Goal: Transaction & Acquisition: Purchase product/service

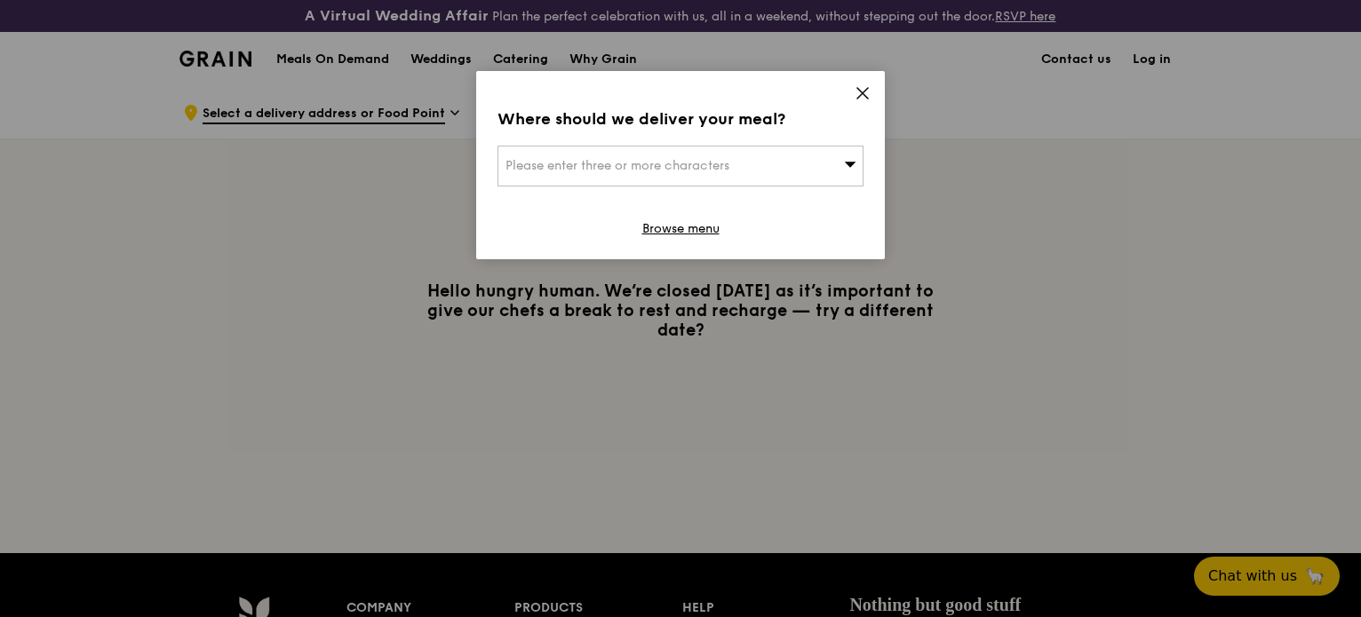
click at [865, 88] on icon at bounding box center [863, 93] width 16 height 16
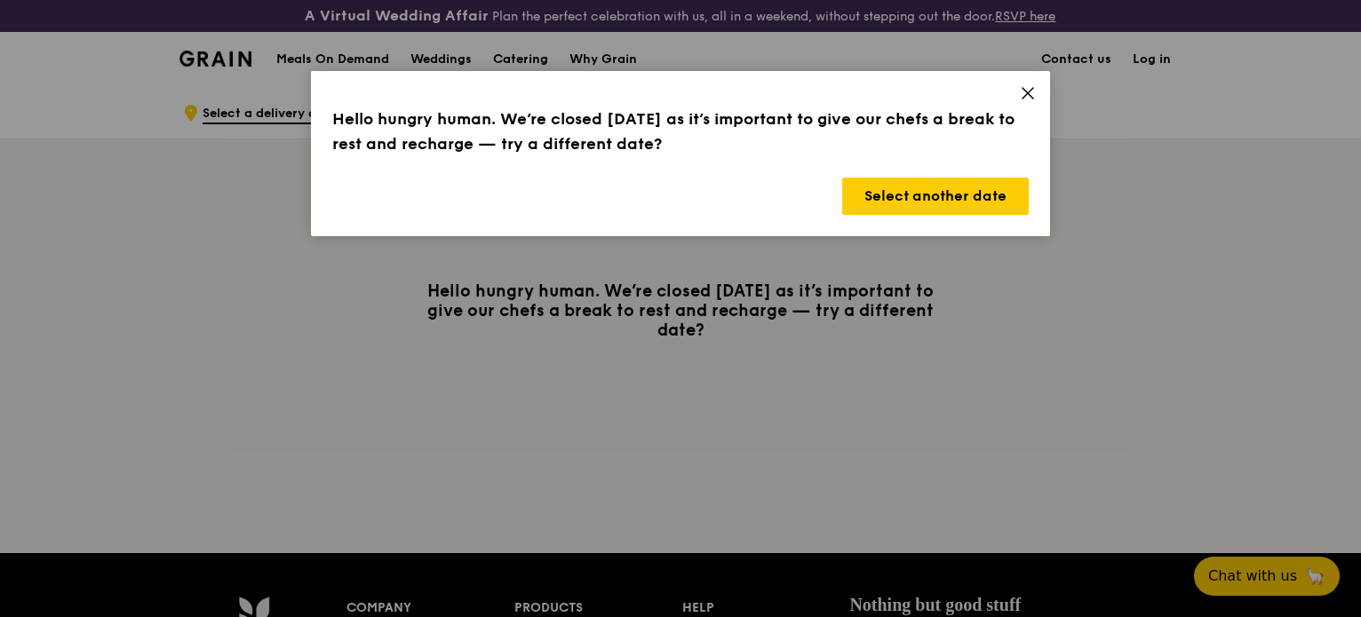
click at [1031, 98] on icon at bounding box center [1028, 93] width 16 height 16
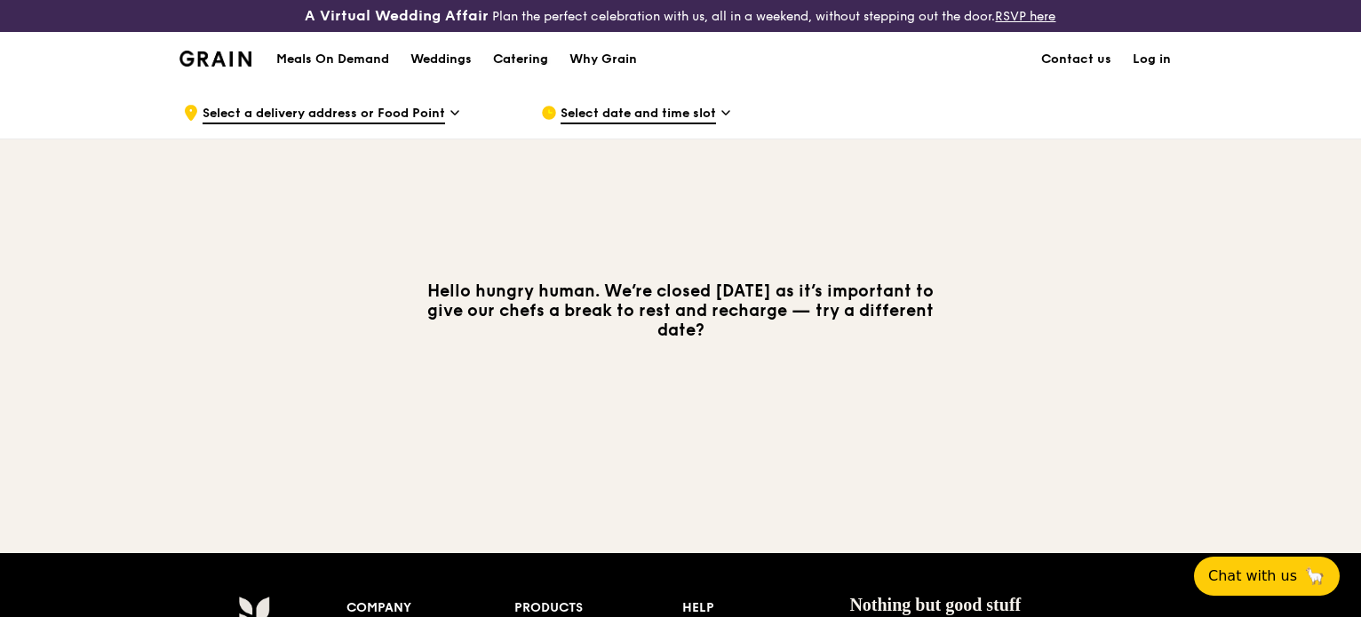
click at [532, 65] on div "Catering" at bounding box center [520, 59] width 55 height 53
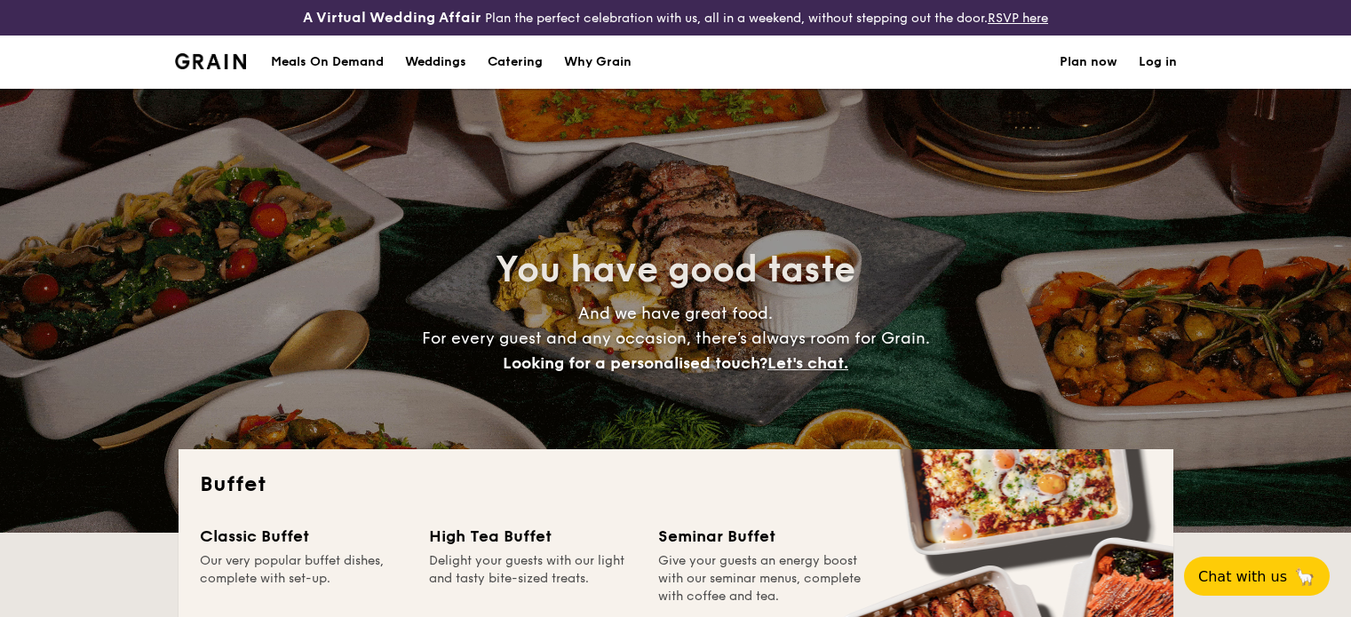
select select
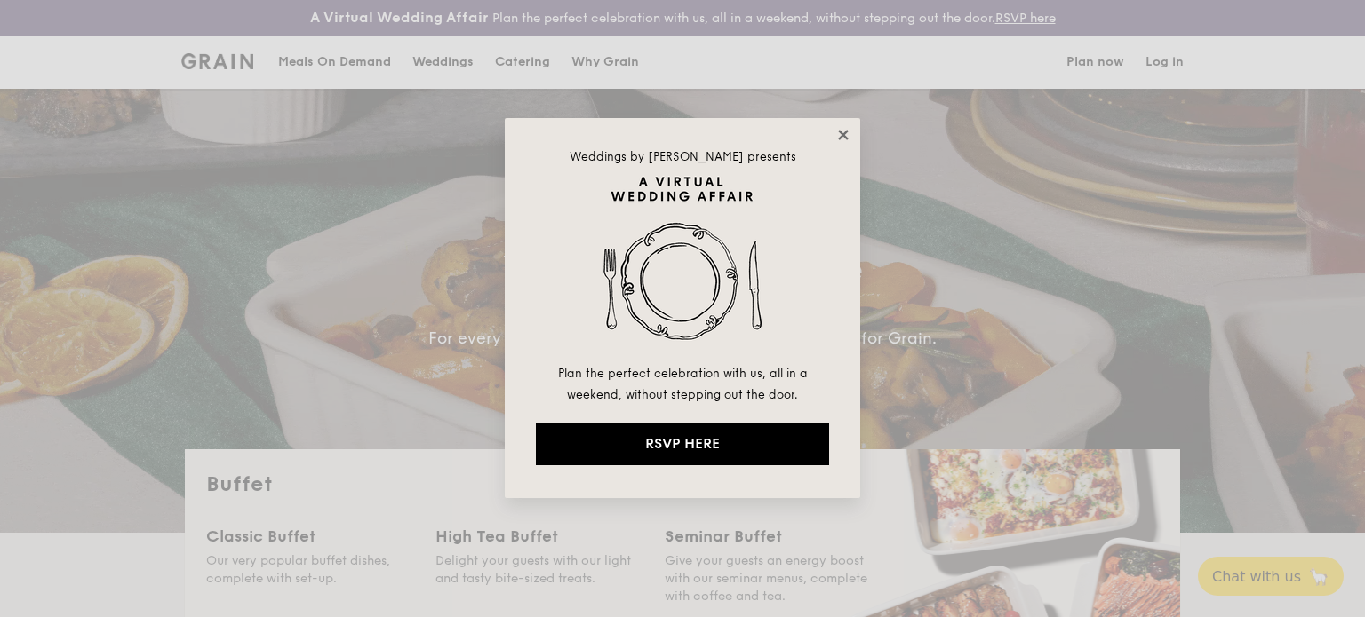
click at [838, 127] on icon at bounding box center [843, 135] width 16 height 16
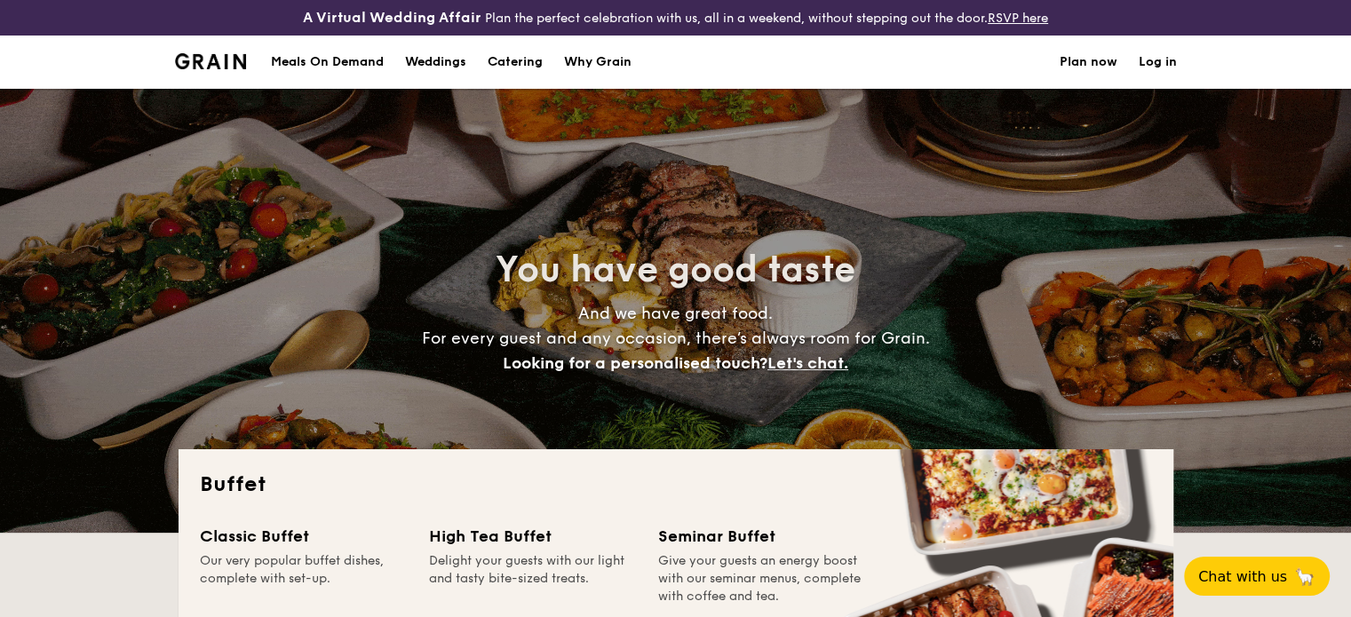
click at [220, 58] on img at bounding box center [211, 61] width 72 height 16
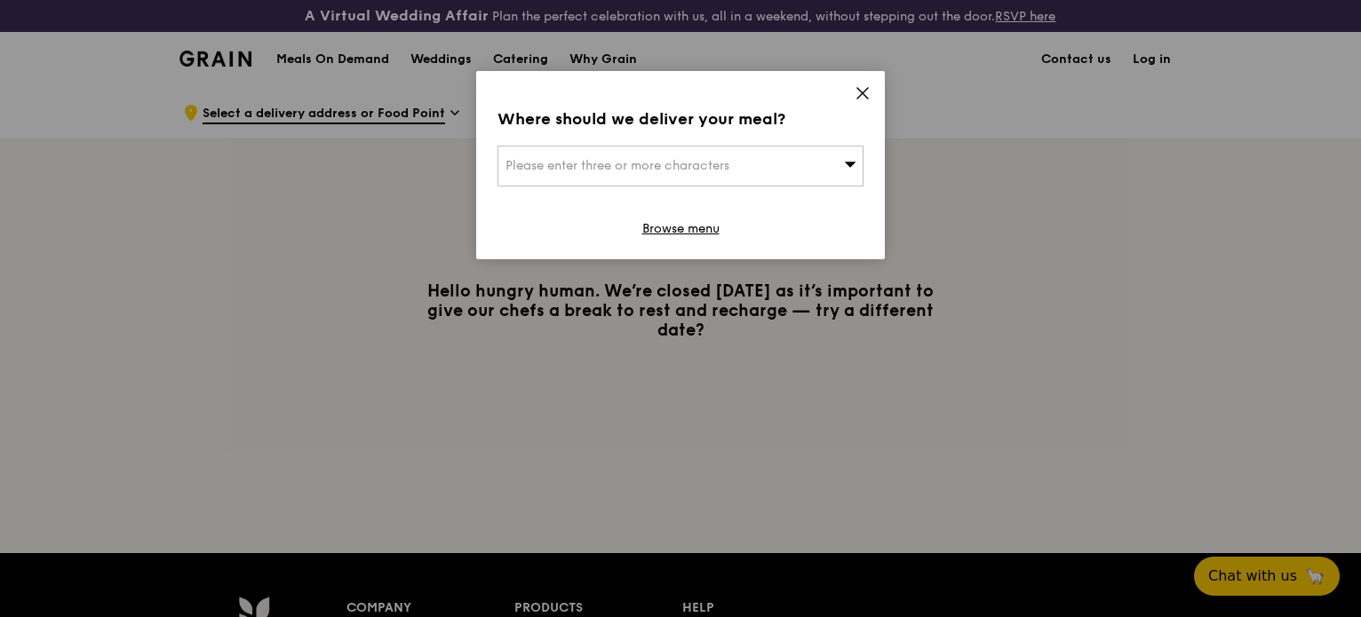
click at [747, 163] on div "Please enter three or more characters" at bounding box center [680, 166] width 366 height 41
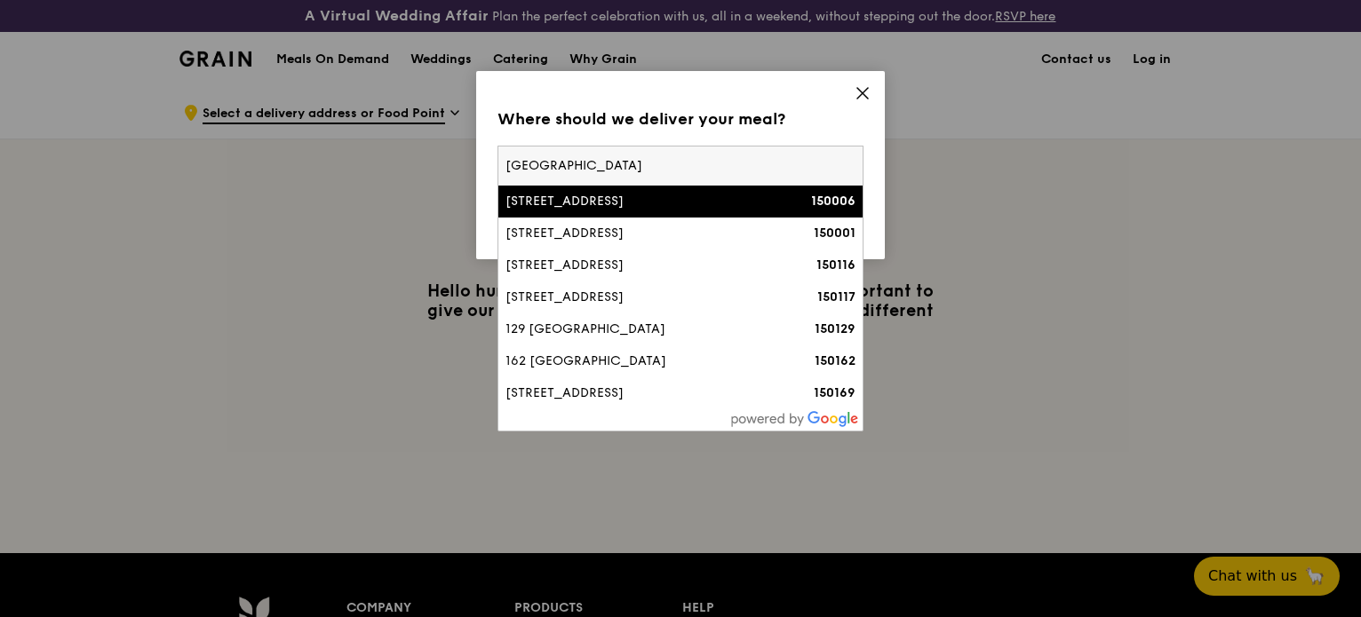
type input "[GEOGRAPHIC_DATA]"
click at [701, 216] on li "[STREET_ADDRESS] 150006" at bounding box center [680, 202] width 364 height 32
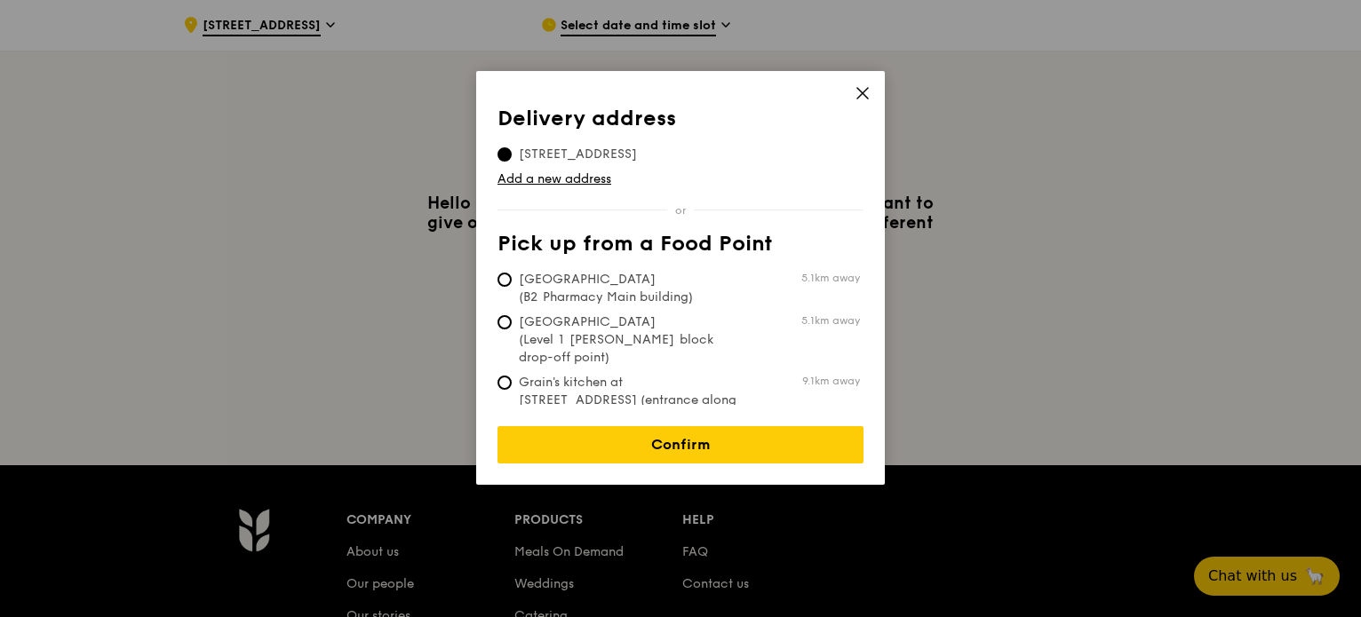
scroll to position [89, 0]
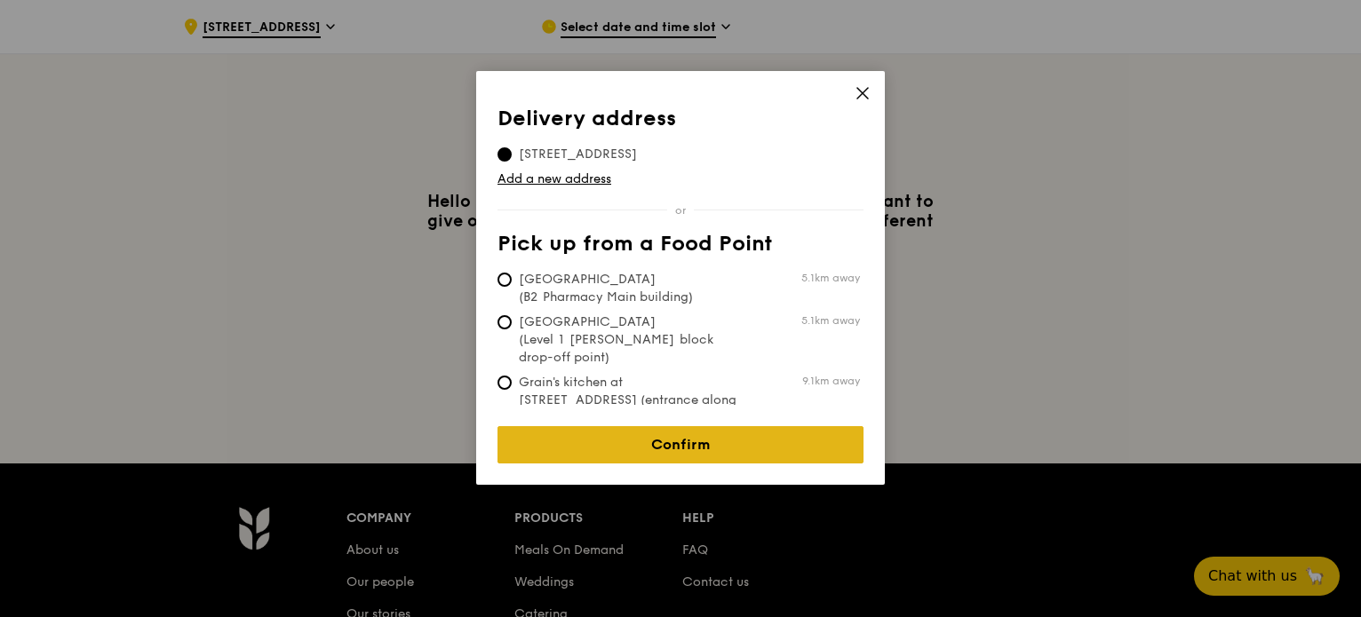
click at [716, 437] on link "Confirm" at bounding box center [680, 444] width 366 height 37
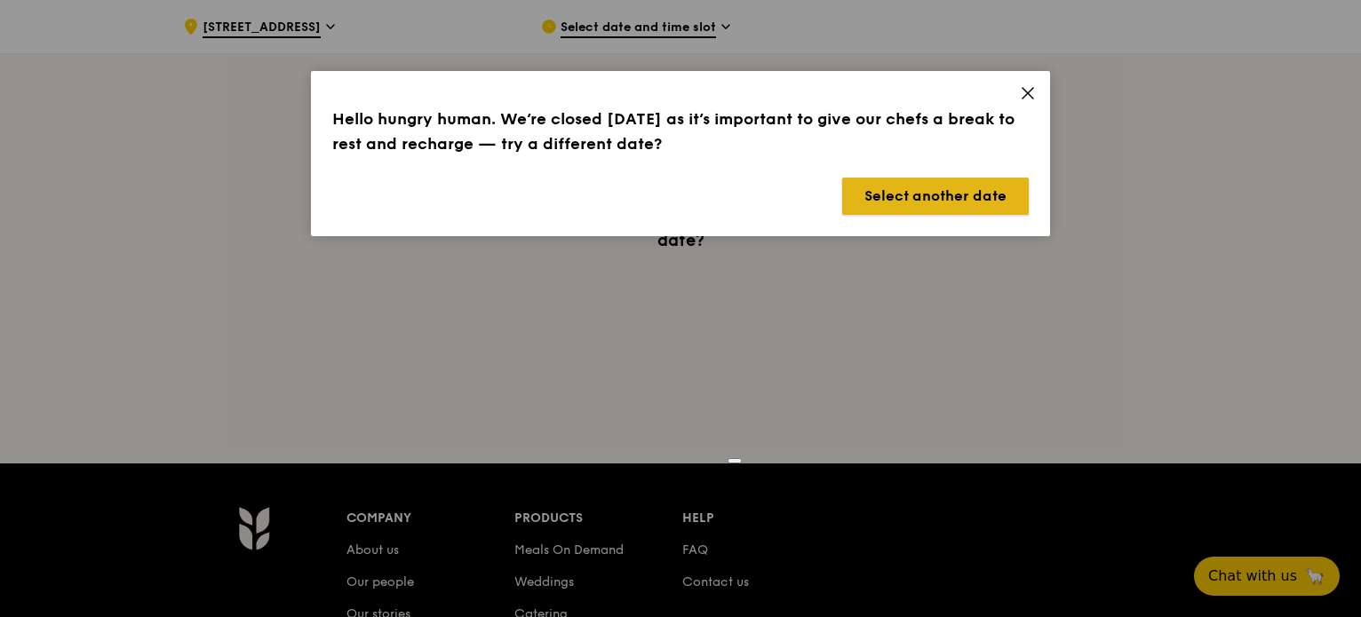
click at [944, 195] on button "Select another date" at bounding box center [935, 196] width 187 height 37
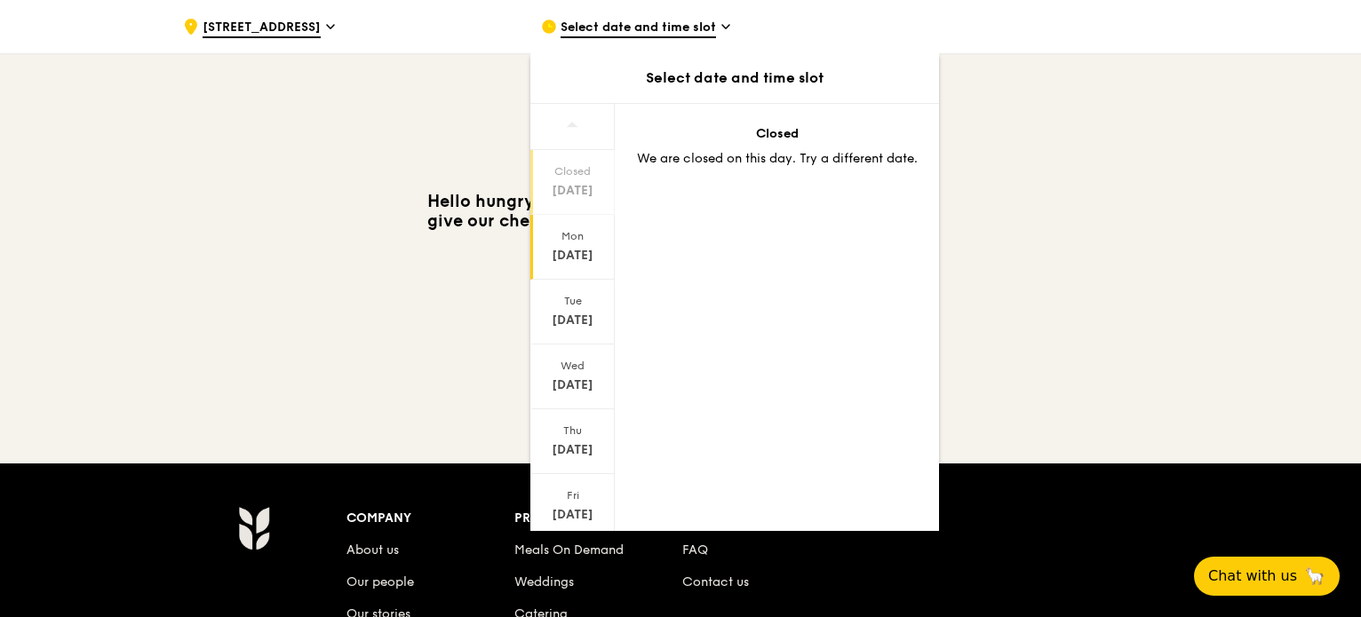
click at [568, 266] on div "[DATE]" at bounding box center [572, 247] width 84 height 65
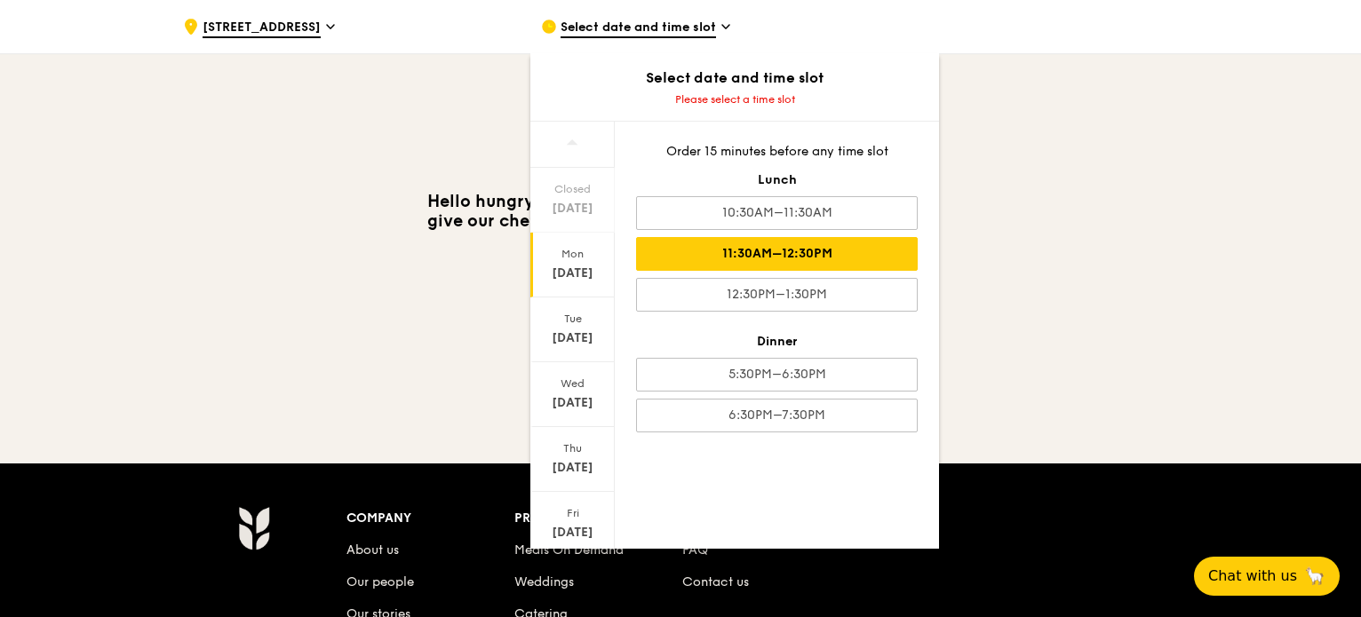
click at [764, 248] on div "11:30AM–12:30PM" at bounding box center [777, 254] width 282 height 34
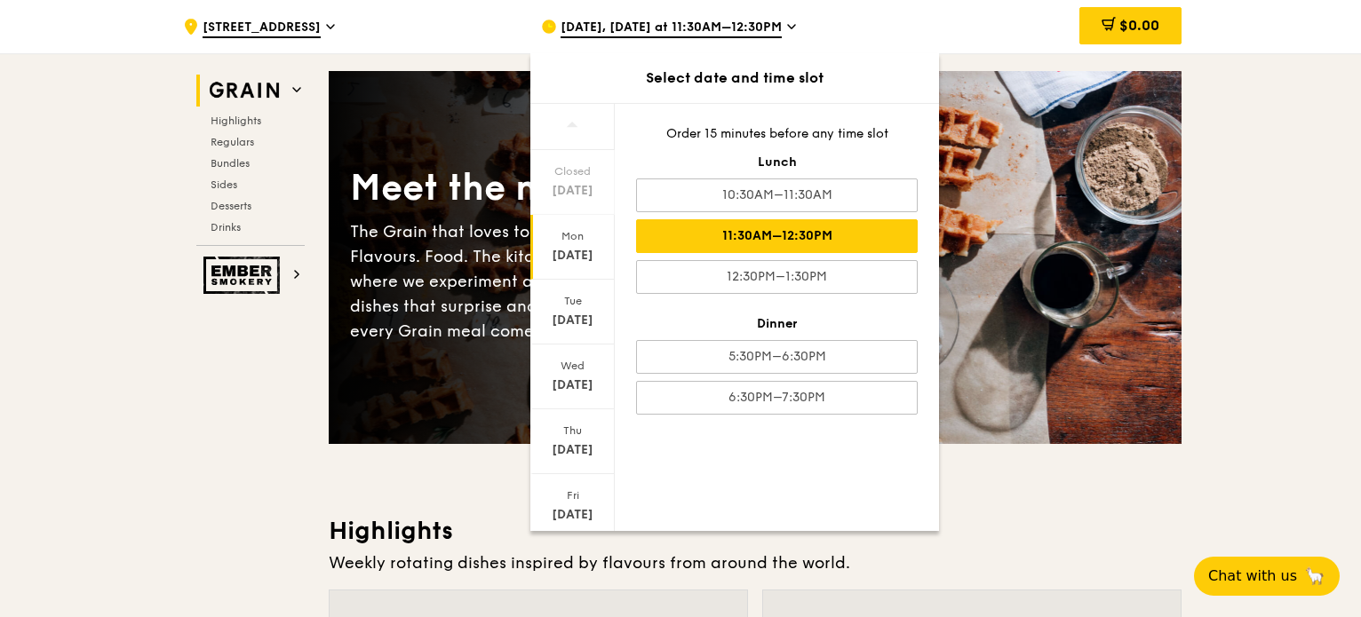
click at [1075, 521] on h3 "Highlights" at bounding box center [755, 531] width 853 height 32
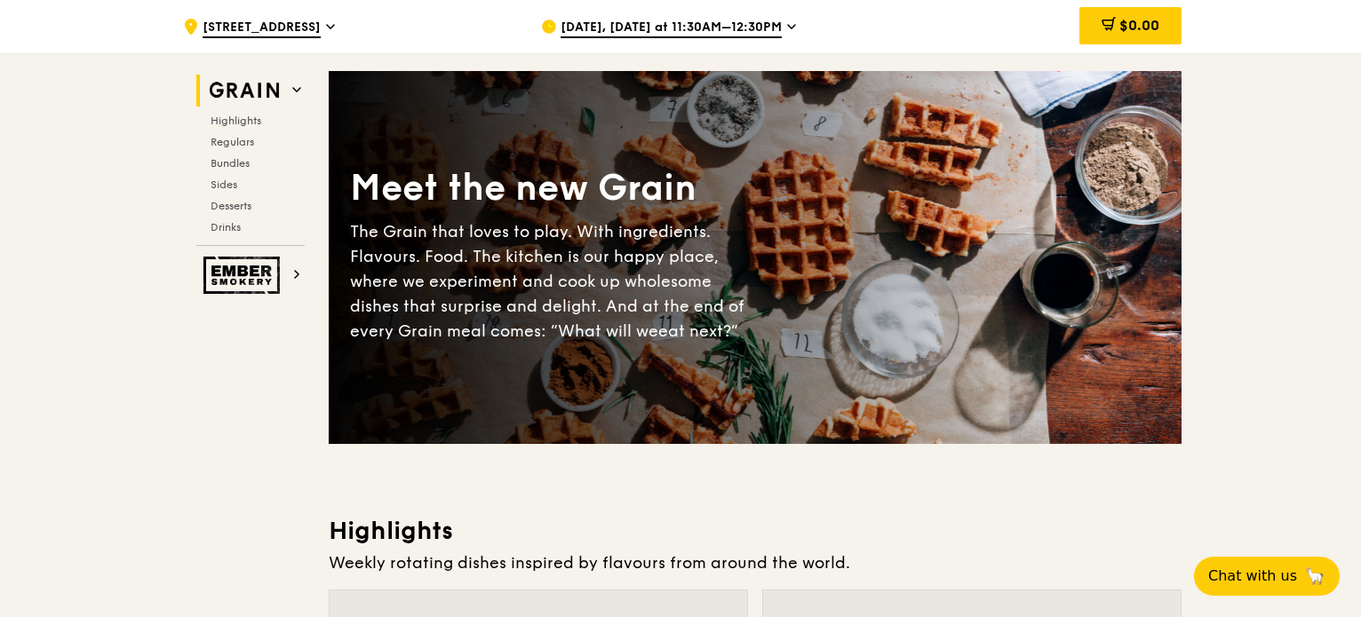
click at [1075, 521] on h3 "Highlights" at bounding box center [755, 531] width 853 height 32
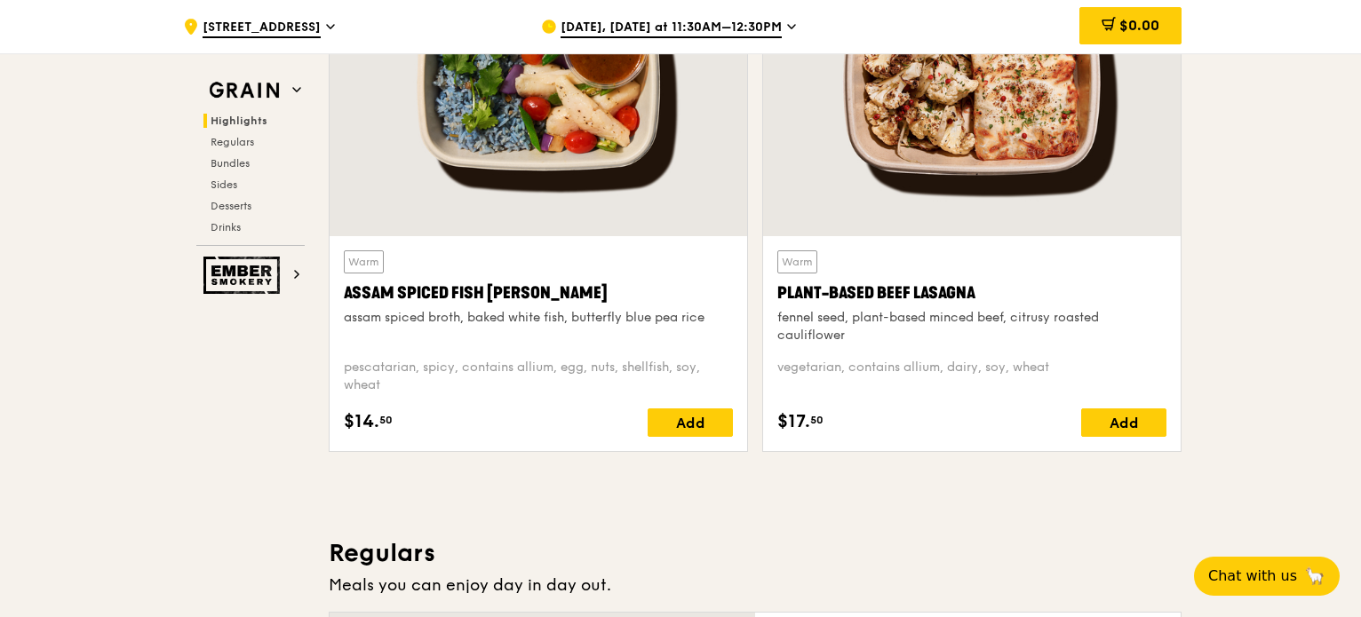
scroll to position [753, 0]
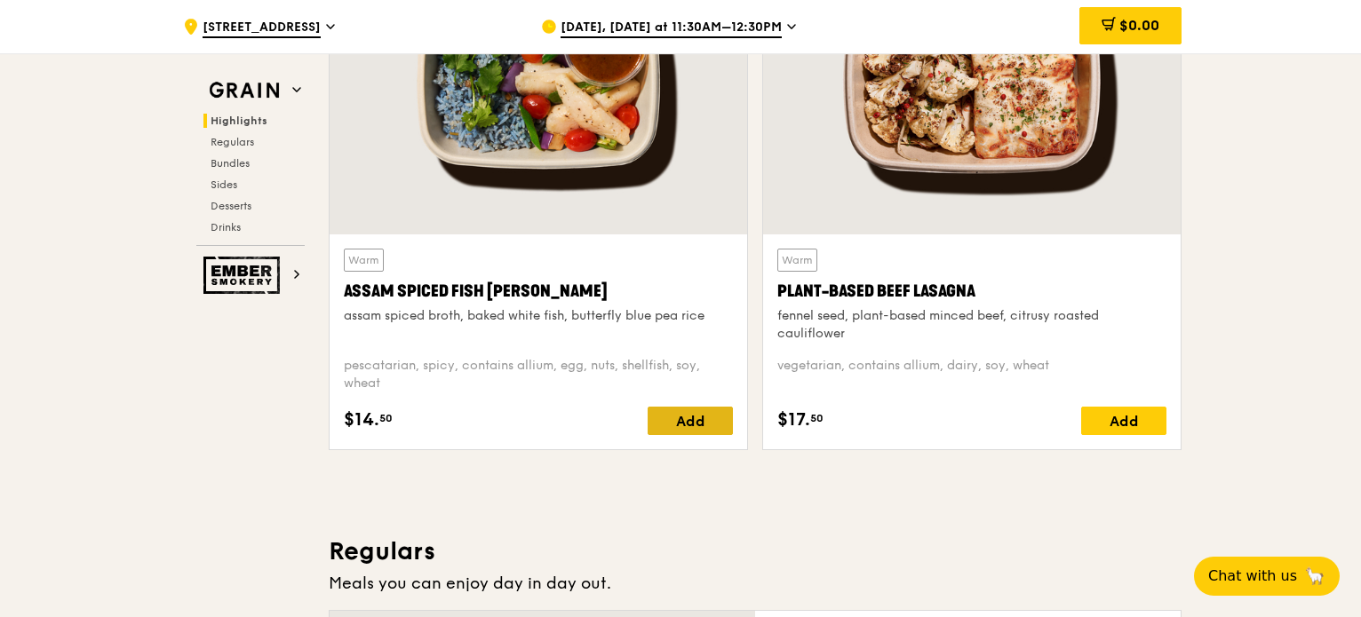
click at [699, 425] on div "Add" at bounding box center [690, 421] width 85 height 28
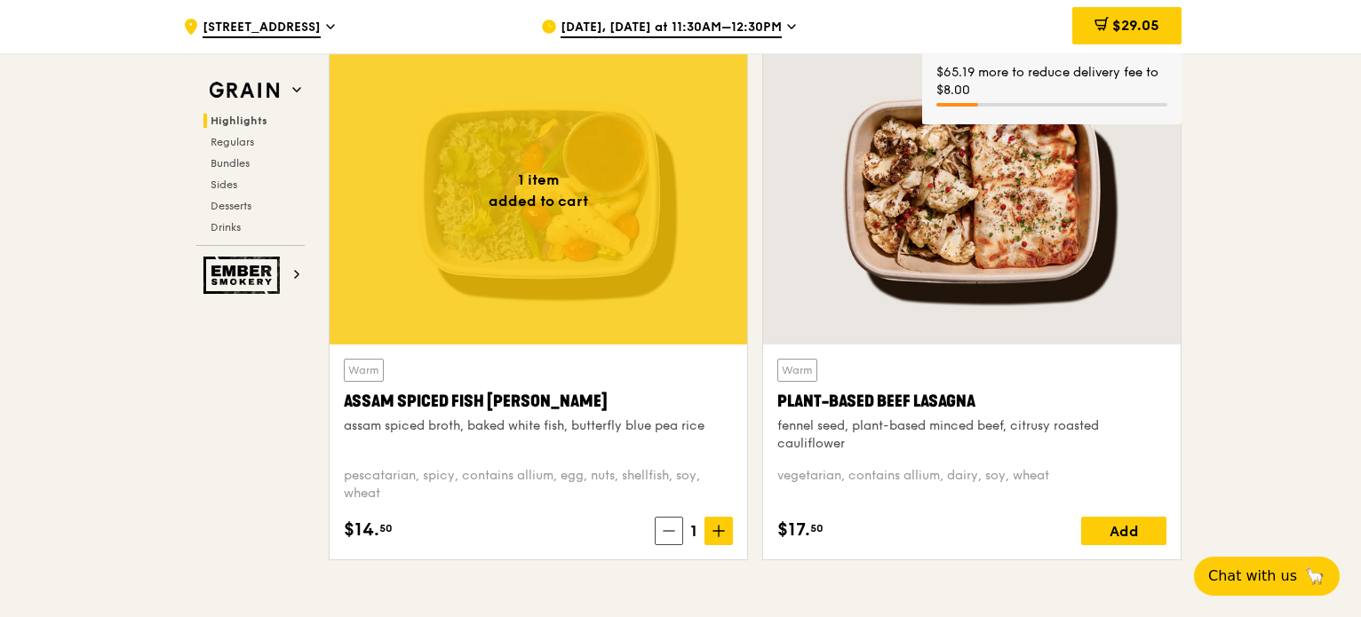
scroll to position [640, 0]
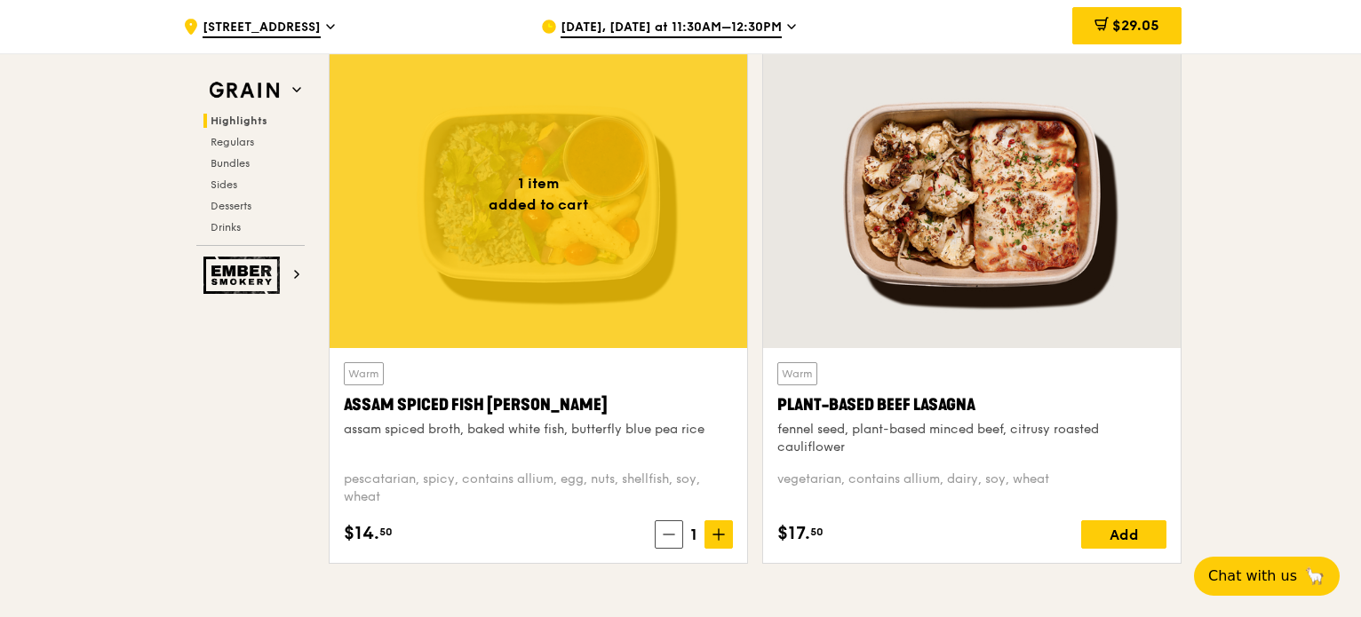
click at [630, 249] on div at bounding box center [539, 194] width 418 height 308
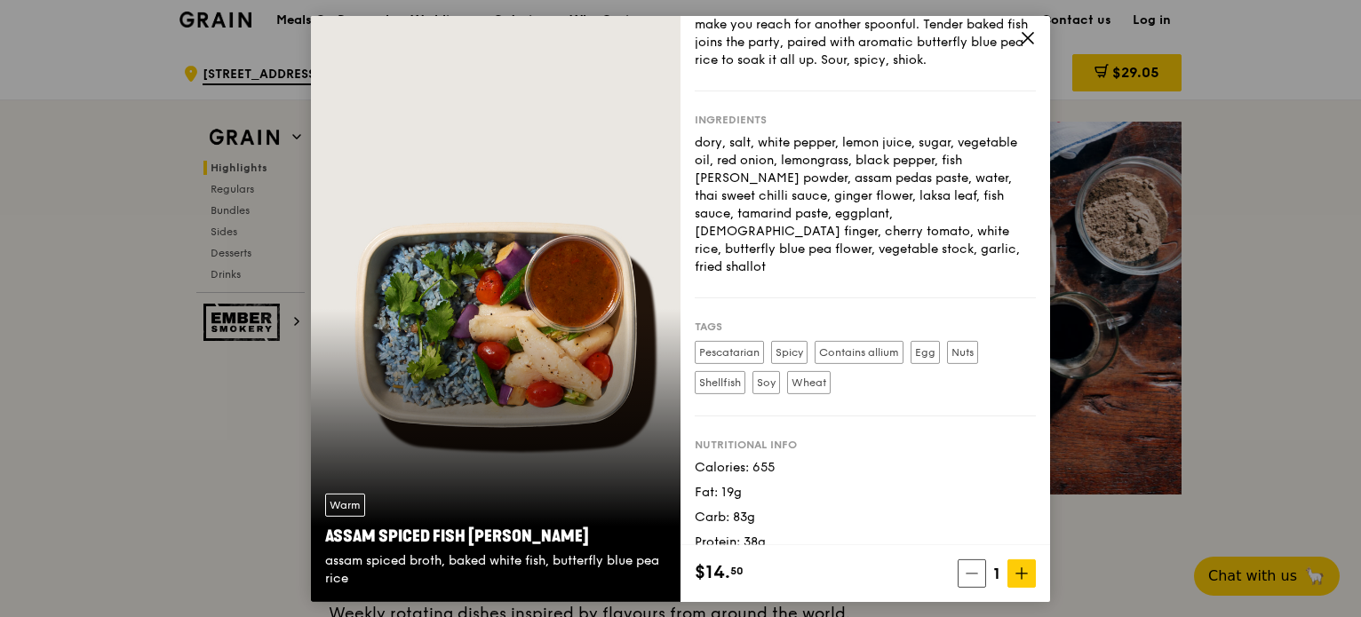
scroll to position [0, 0]
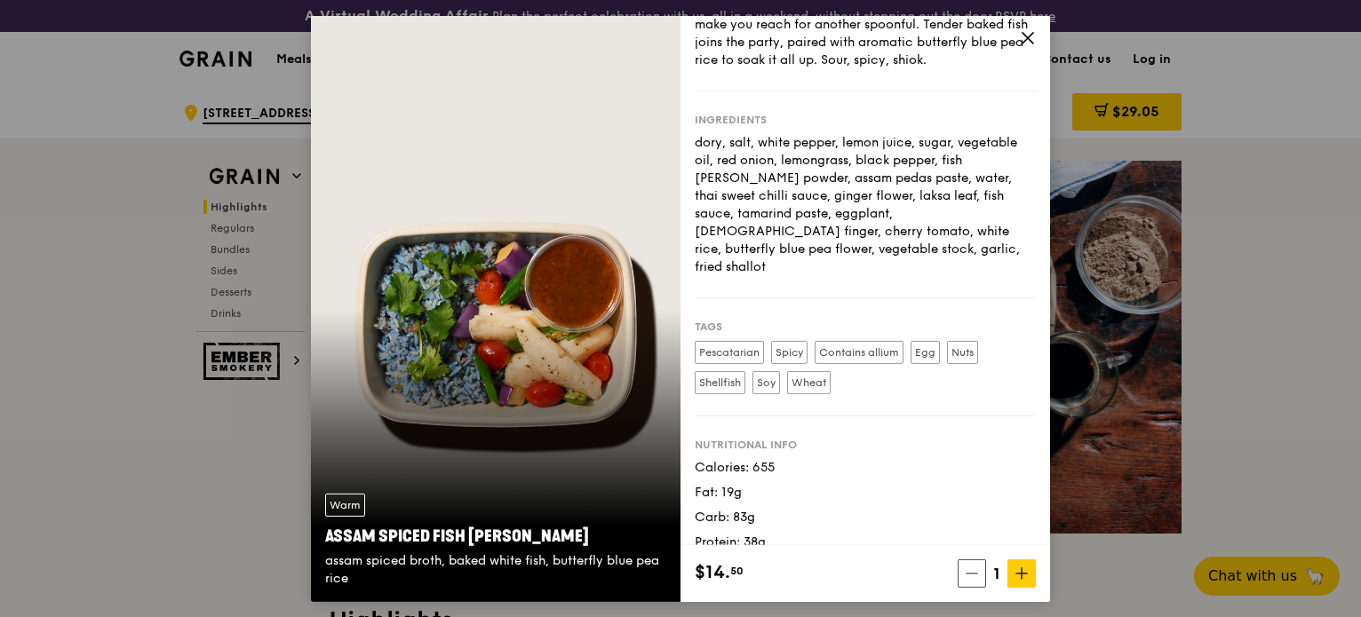
click at [1013, 48] on div "Born in [GEOGRAPHIC_DATA], perfected at [GEOGRAPHIC_DATA]. At its heart: a Nyon…" at bounding box center [865, 15] width 341 height 107
click at [1034, 35] on icon at bounding box center [1028, 37] width 16 height 16
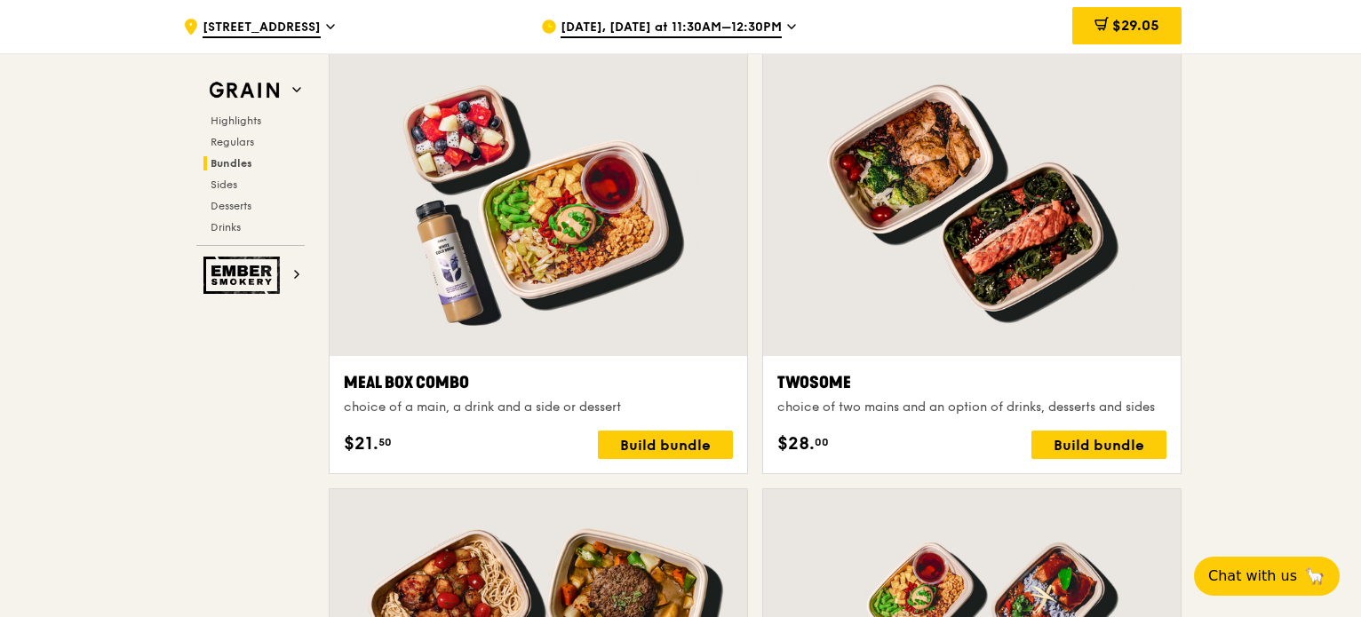
scroll to position [2708, 0]
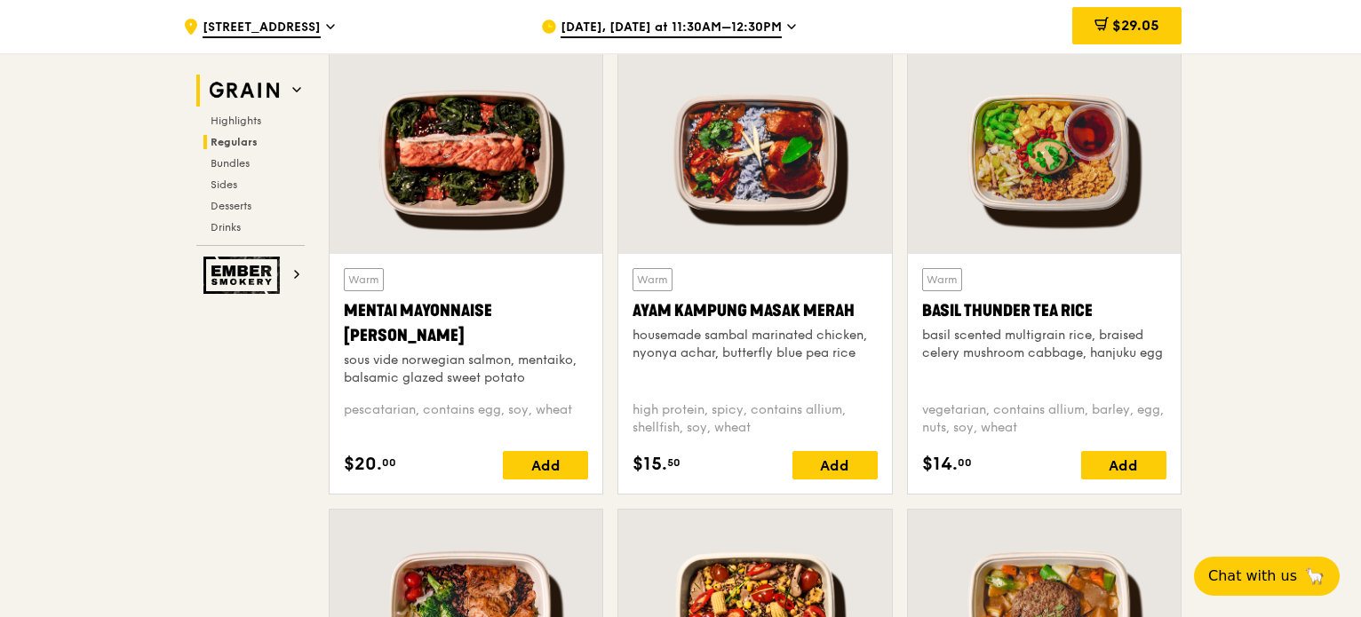
click at [242, 89] on img at bounding box center [244, 91] width 82 height 32
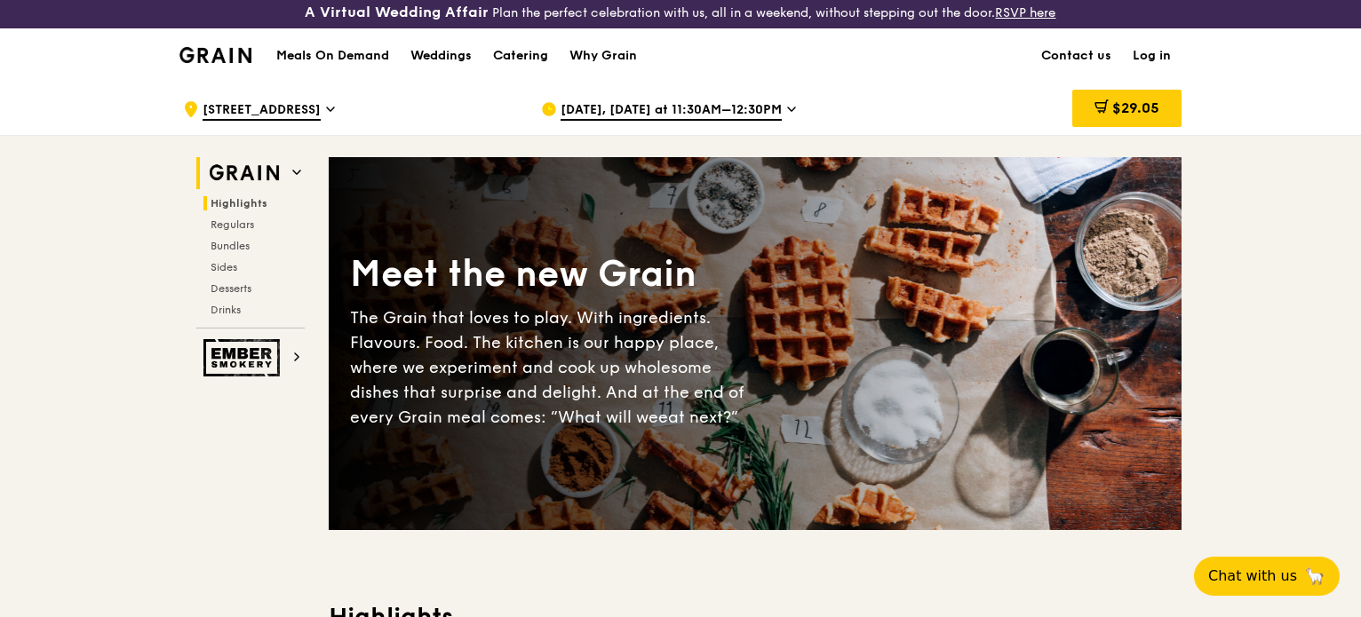
scroll to position [0, 0]
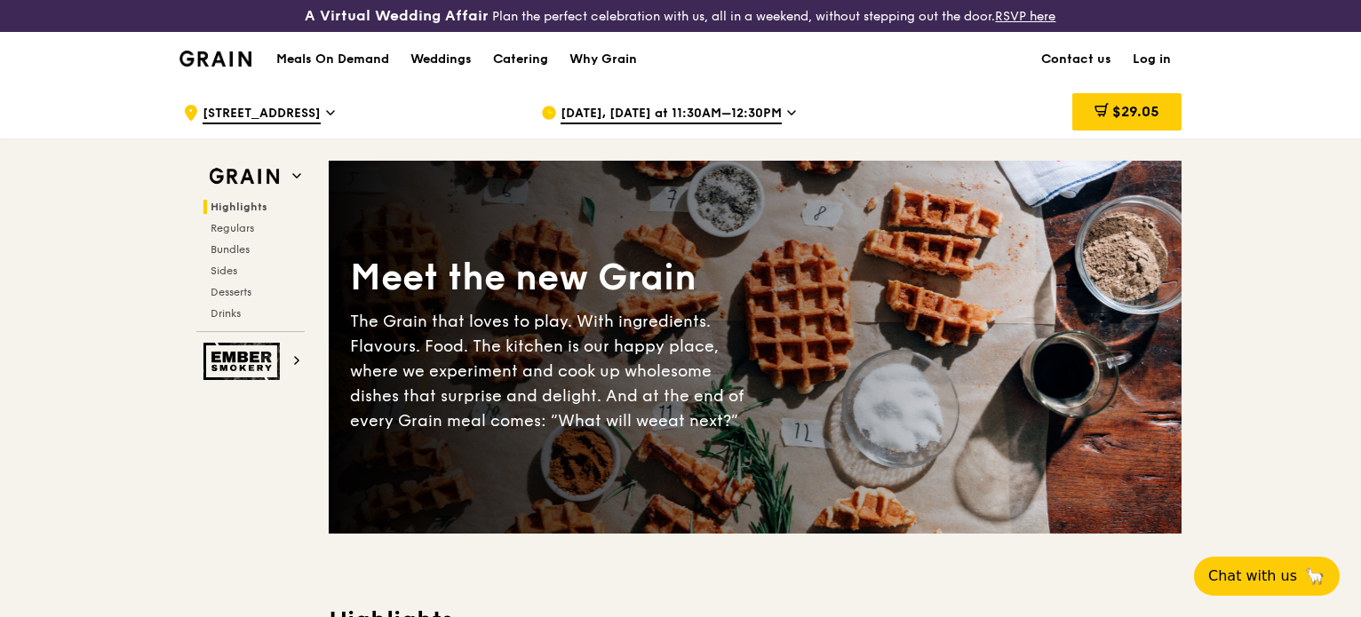
click at [222, 55] on img at bounding box center [215, 59] width 72 height 16
